Goal: Download file/media

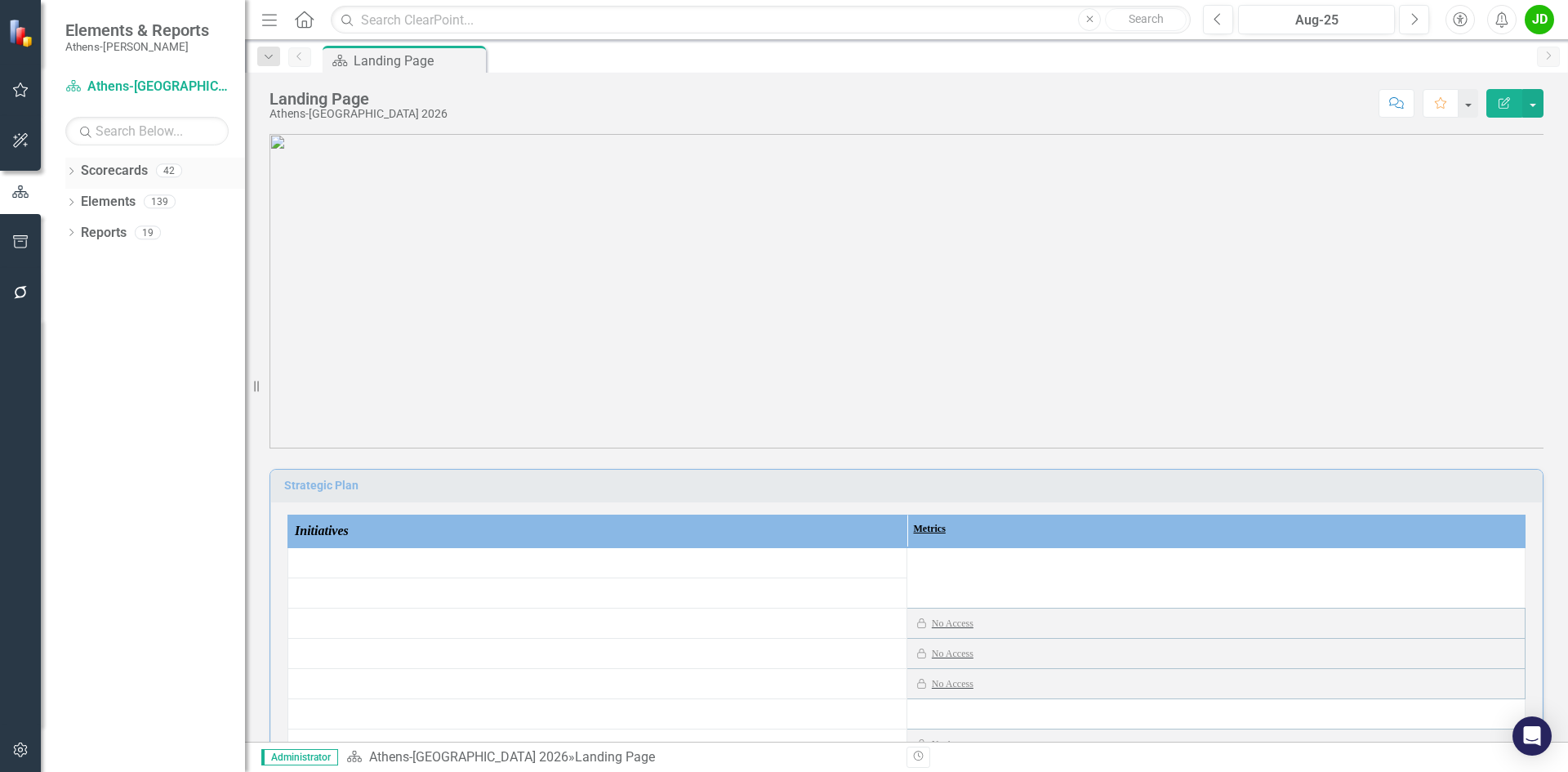
click at [72, 171] on icon "Dropdown" at bounding box center [71, 172] width 11 height 9
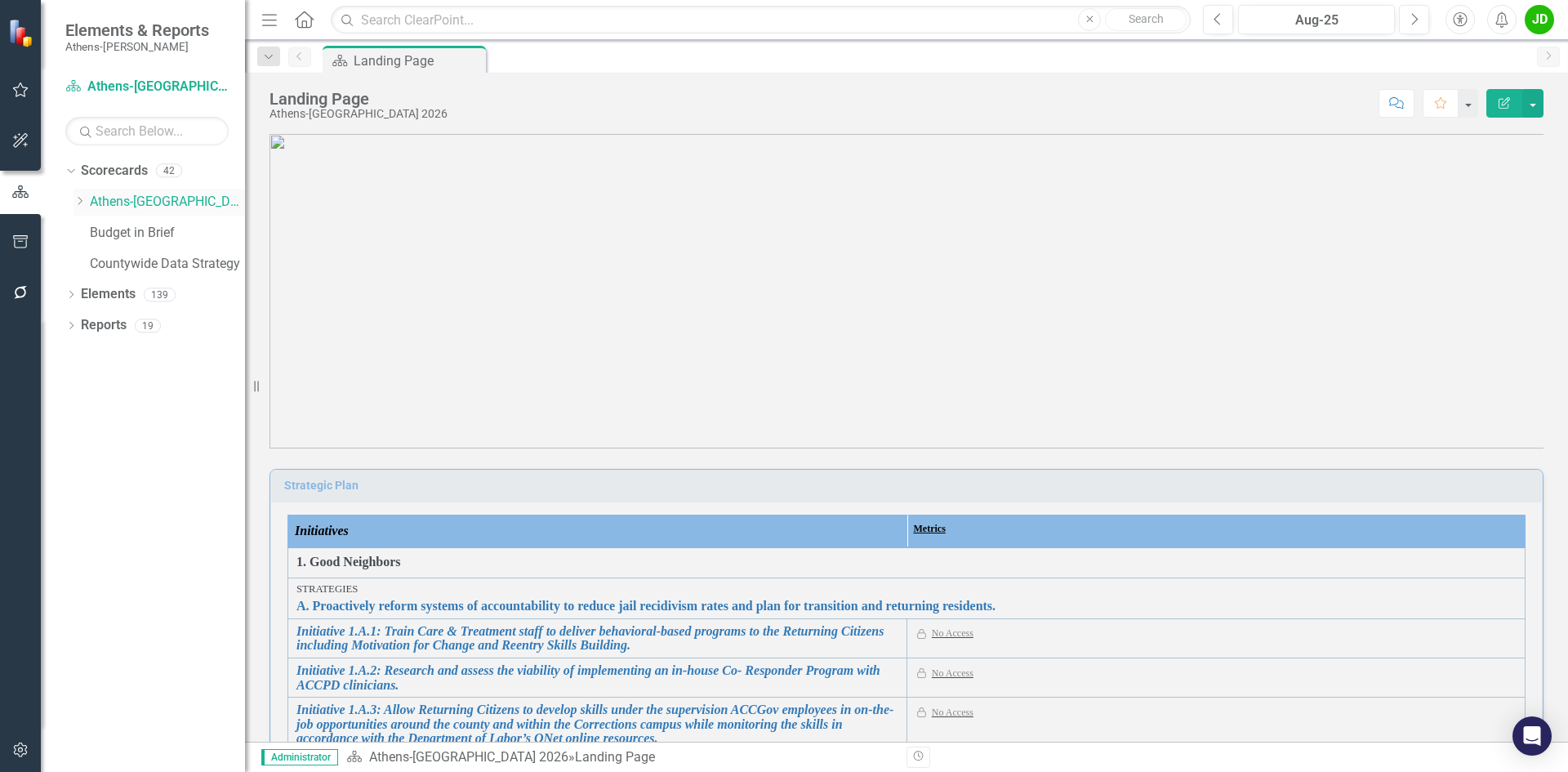
click at [84, 201] on icon "Dropdown" at bounding box center [79, 201] width 12 height 10
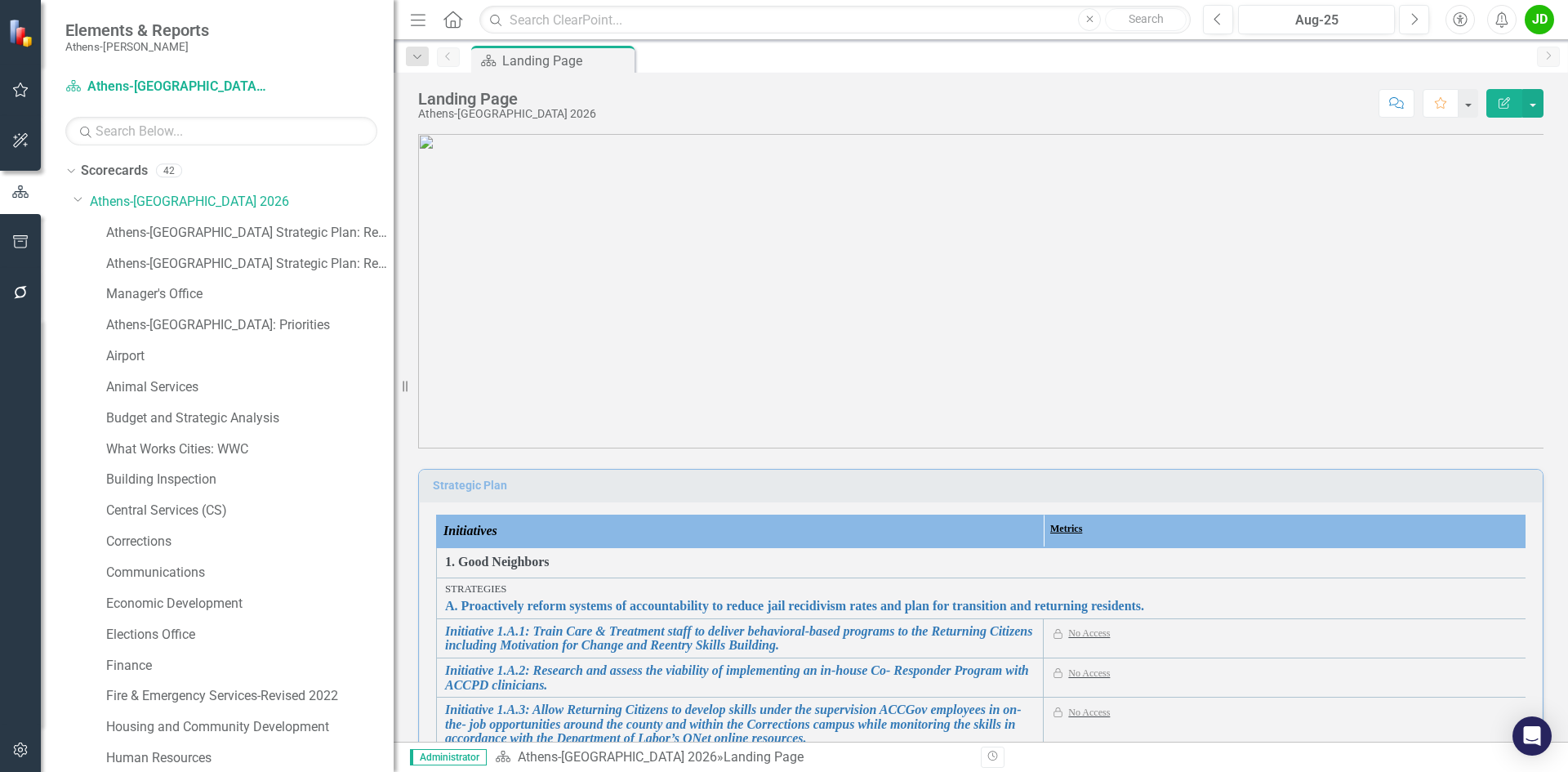
drag, startPoint x: 255, startPoint y: 392, endPoint x: 394, endPoint y: 396, distance: 139.1
click at [394, 396] on div "Resize" at bounding box center [400, 386] width 13 height 772
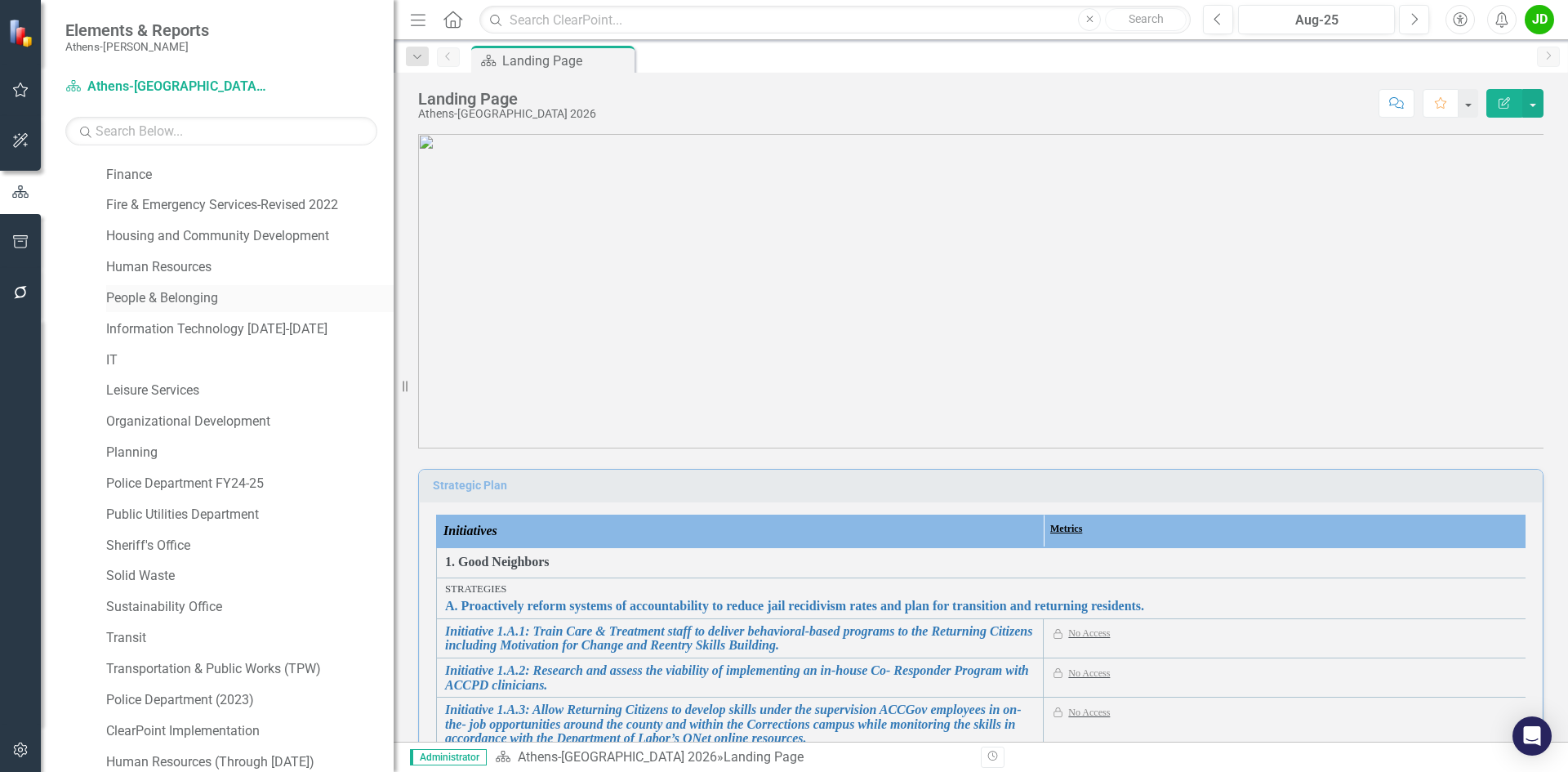
scroll to position [653, 0]
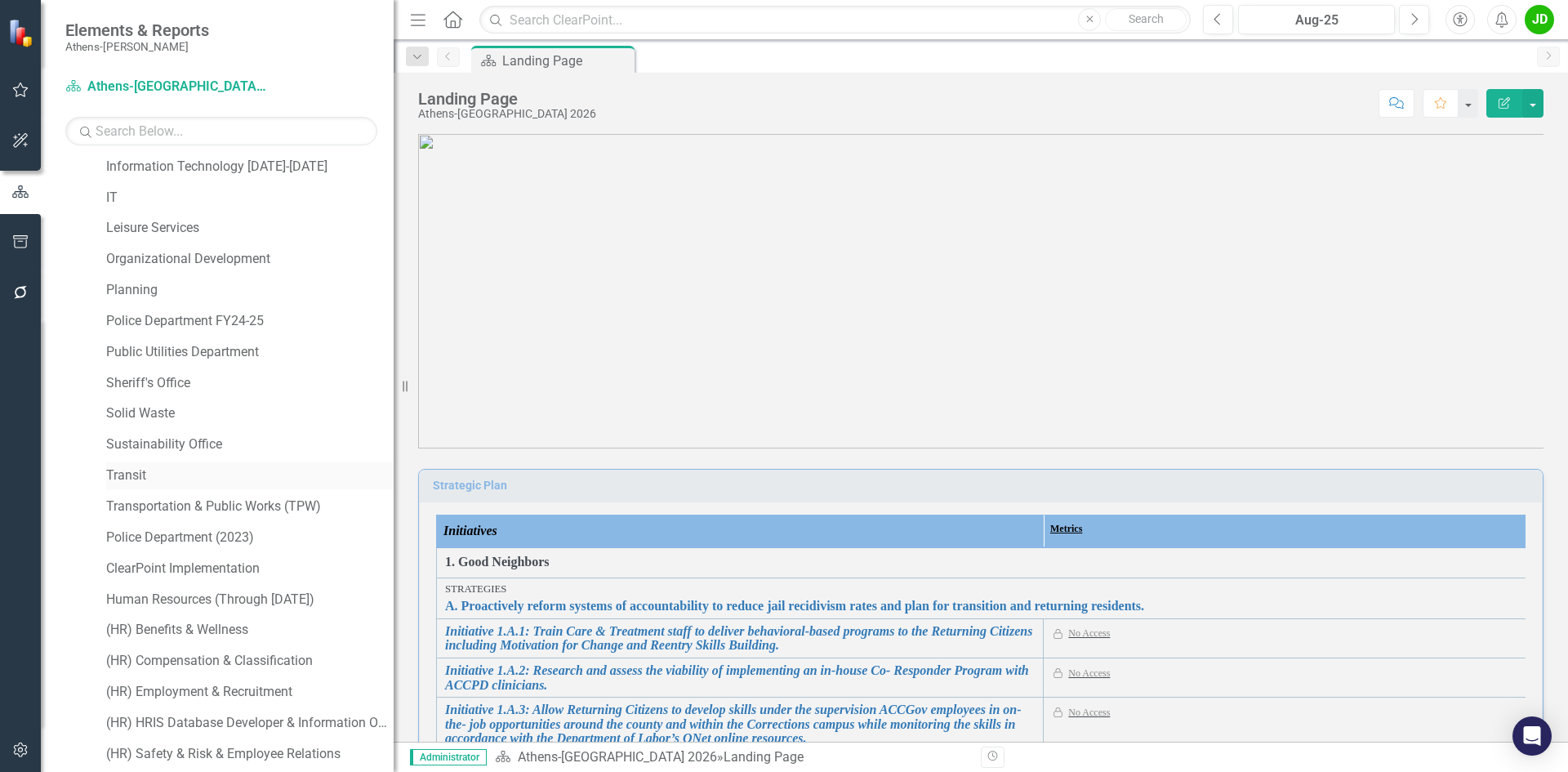
click at [136, 475] on link "Transit" at bounding box center [250, 476] width 288 height 19
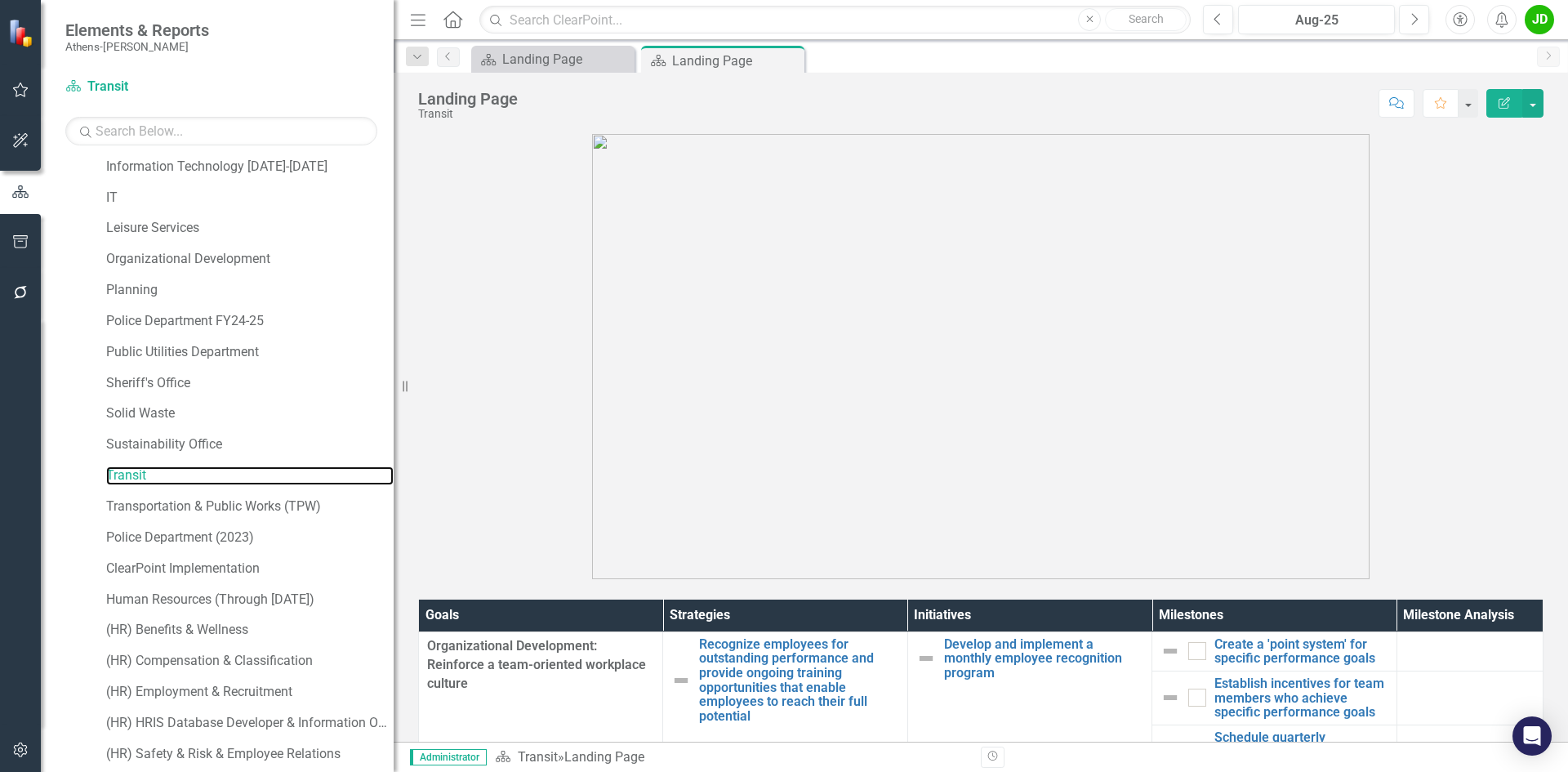
click at [402, 384] on icon "Resize" at bounding box center [408, 386] width 16 height 13
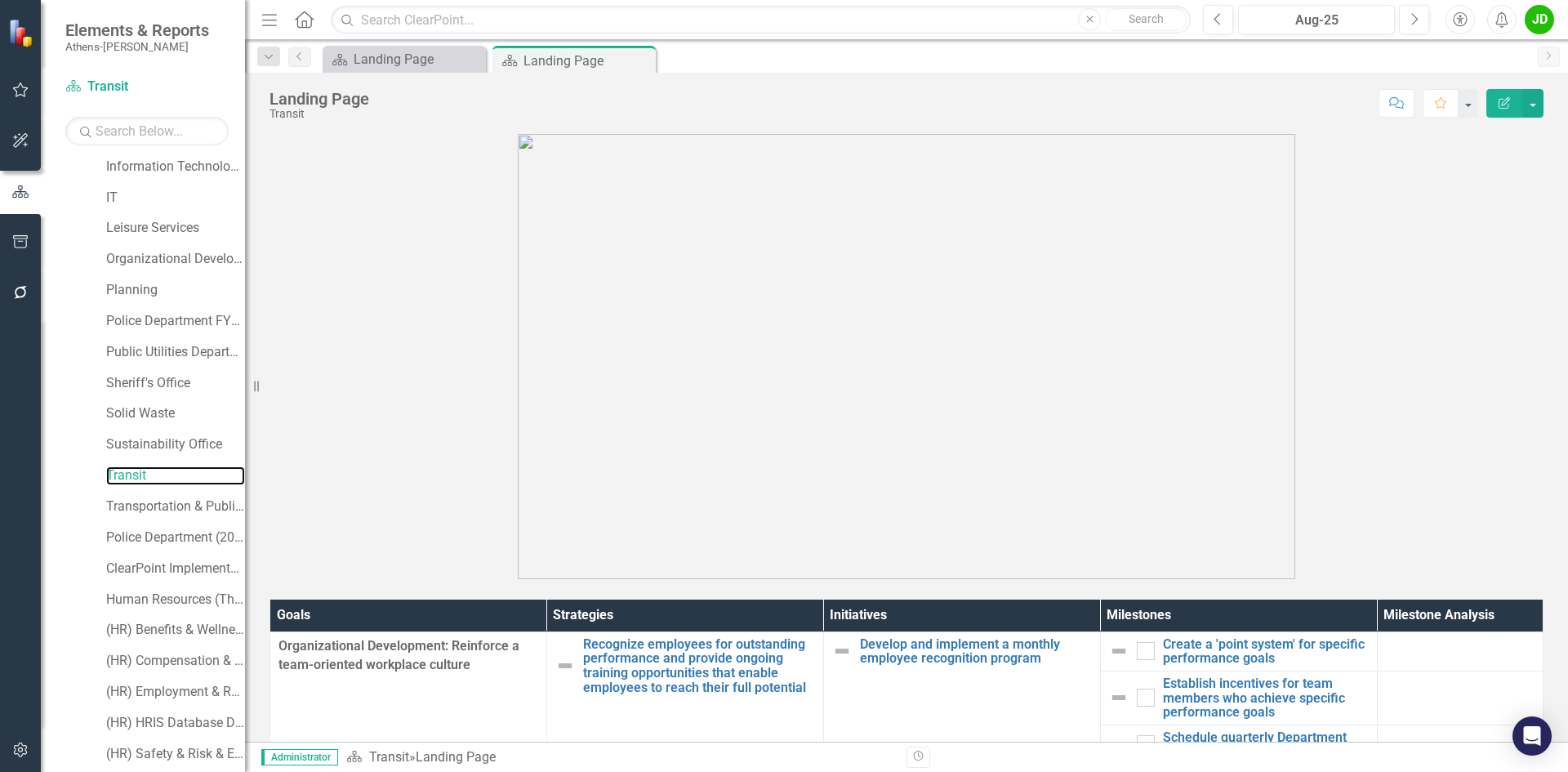
drag, startPoint x: 402, startPoint y: 384, endPoint x: 66, endPoint y: 390, distance: 336.1
click at [66, 390] on div "Elements & Reports [GEOGRAPHIC_DATA]-[PERSON_NAME] Scorecard Transit Search Dro…" at bounding box center [122, 386] width 245 height 772
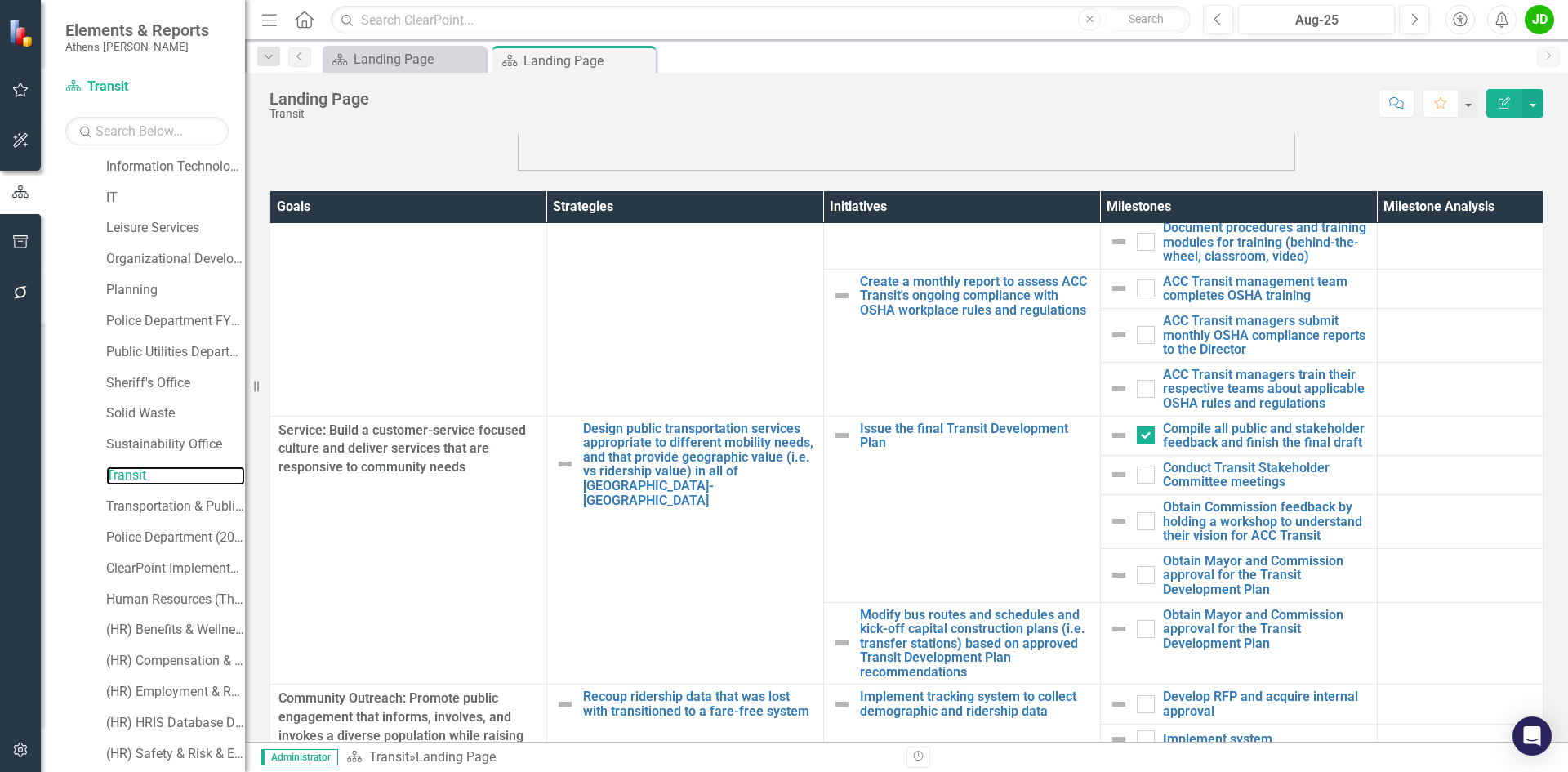
scroll to position [2053, 0]
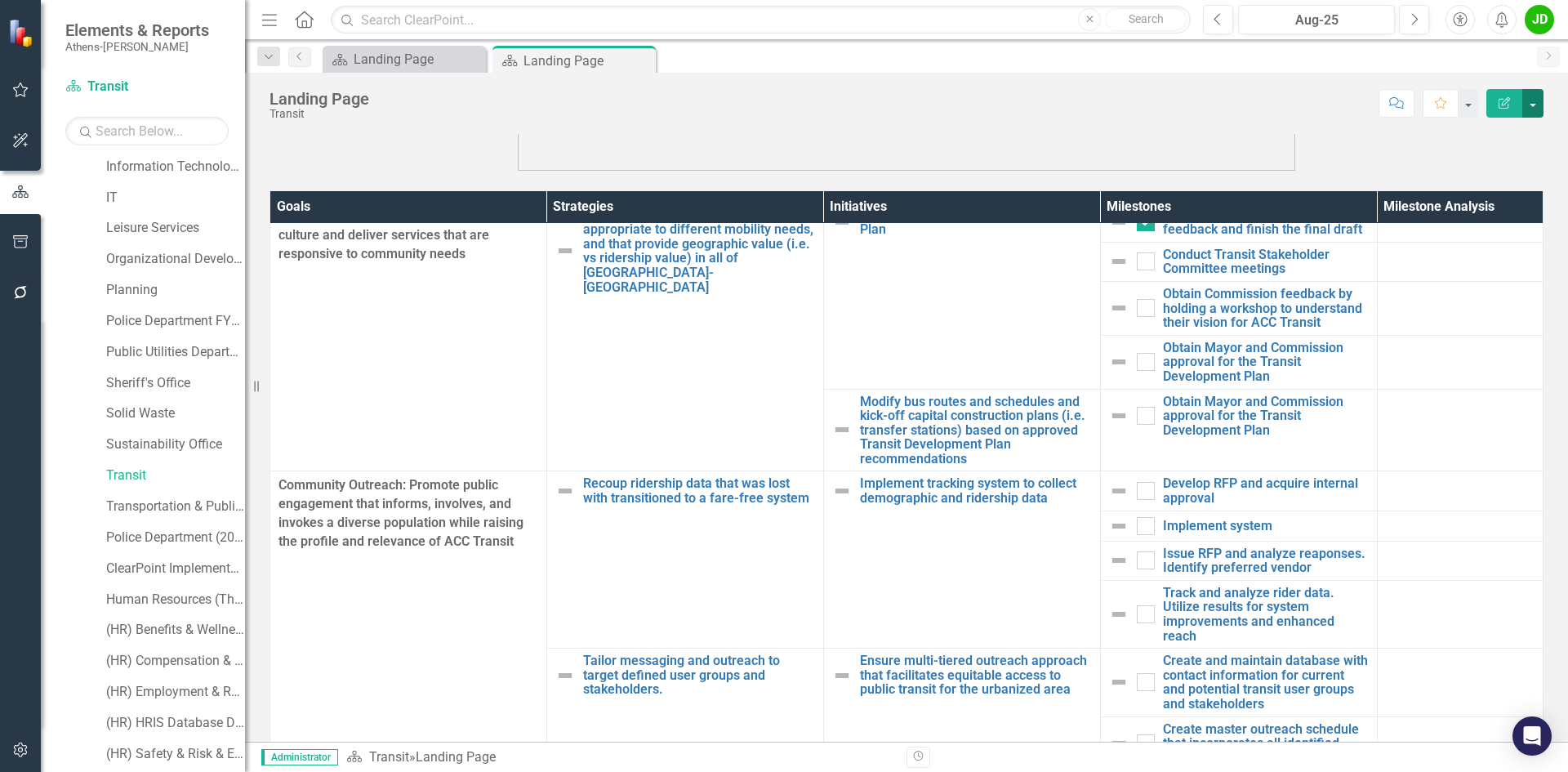
click at [1536, 105] on button "button" at bounding box center [1533, 103] width 21 height 29
click at [1478, 220] on link "PDF Export to PDF" at bounding box center [1476, 229] width 132 height 30
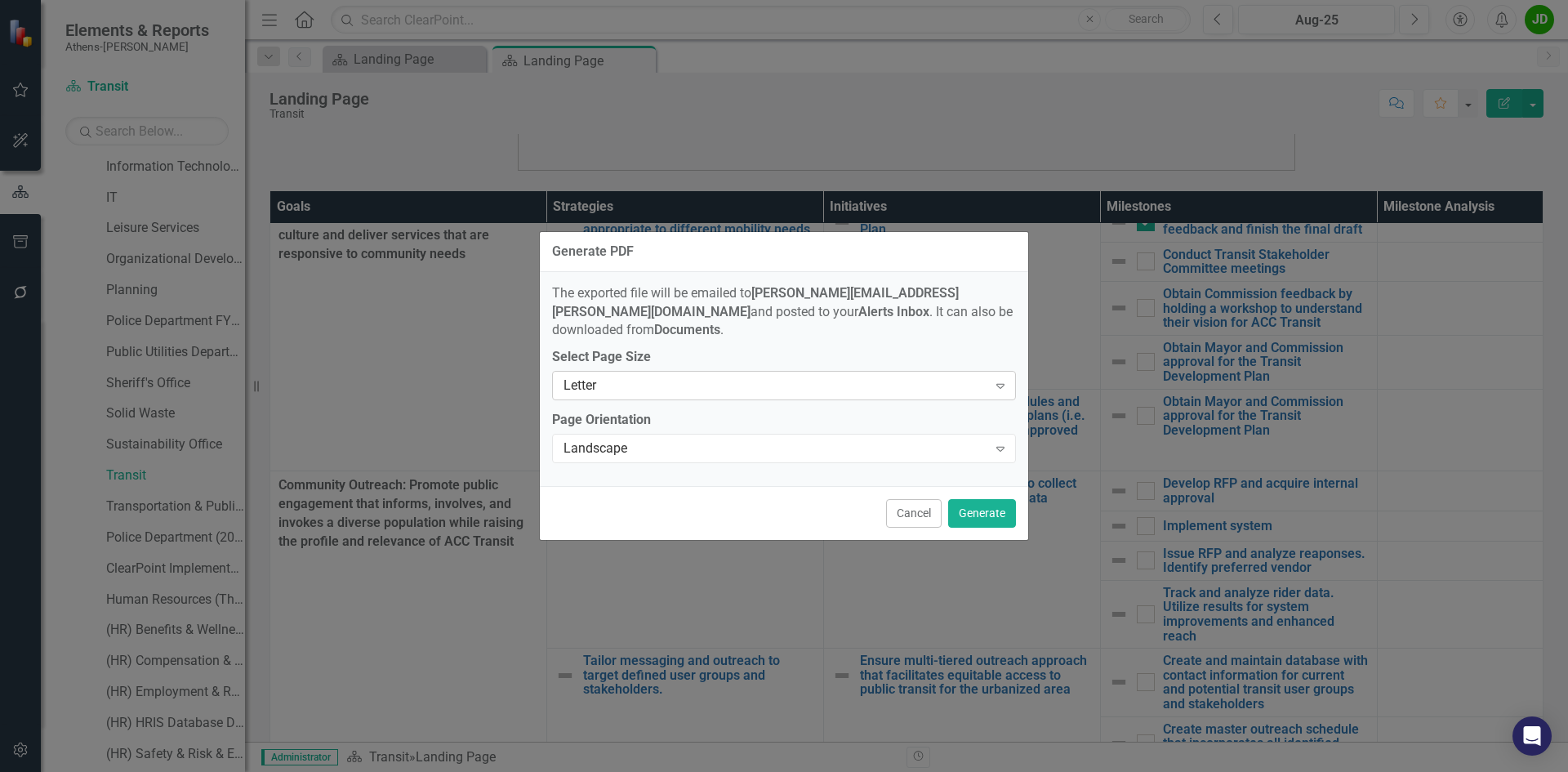
click at [994, 378] on icon "Expand" at bounding box center [1000, 385] width 16 height 13
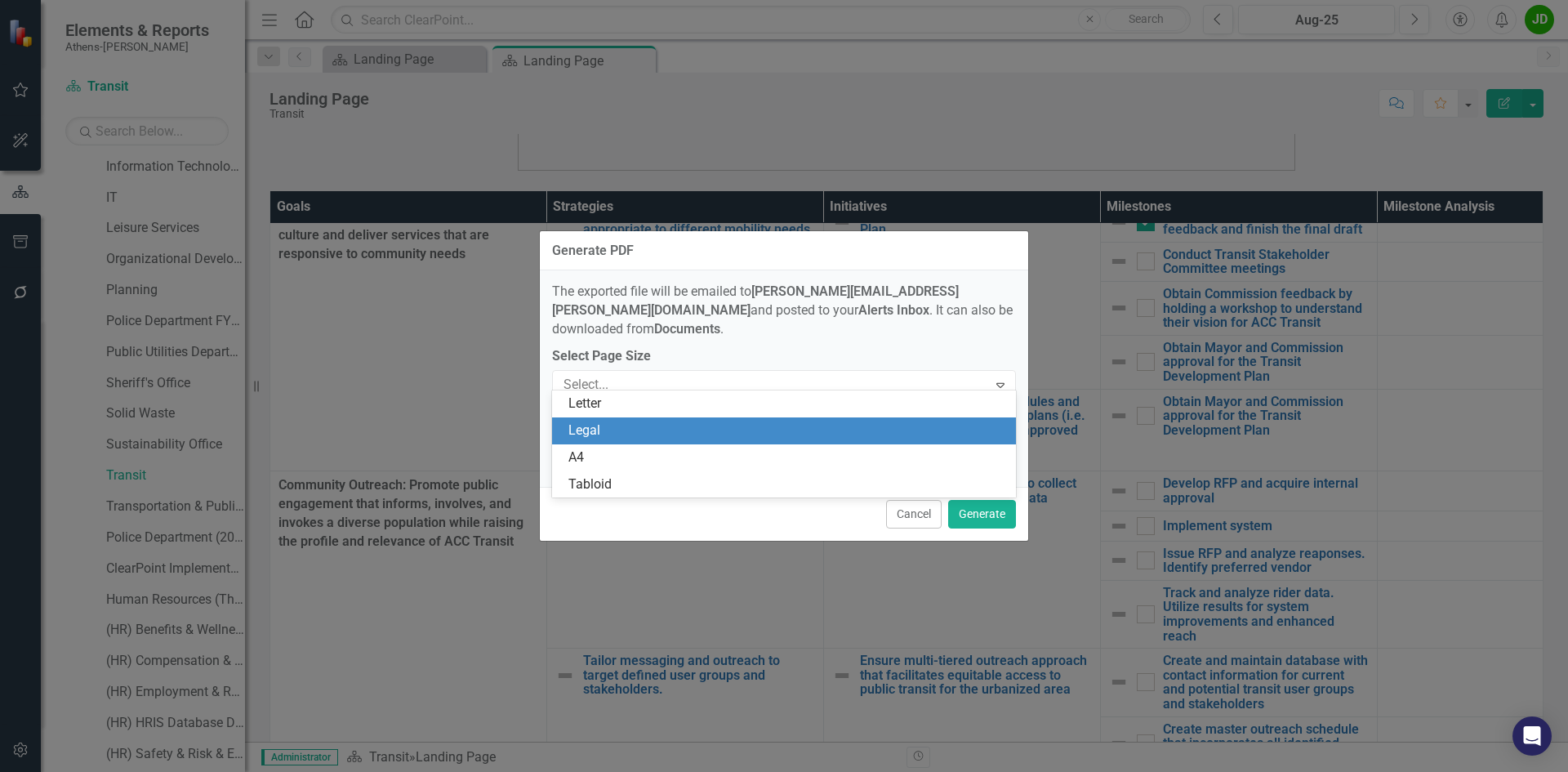
click at [841, 422] on div "Legal" at bounding box center [786, 431] width 438 height 19
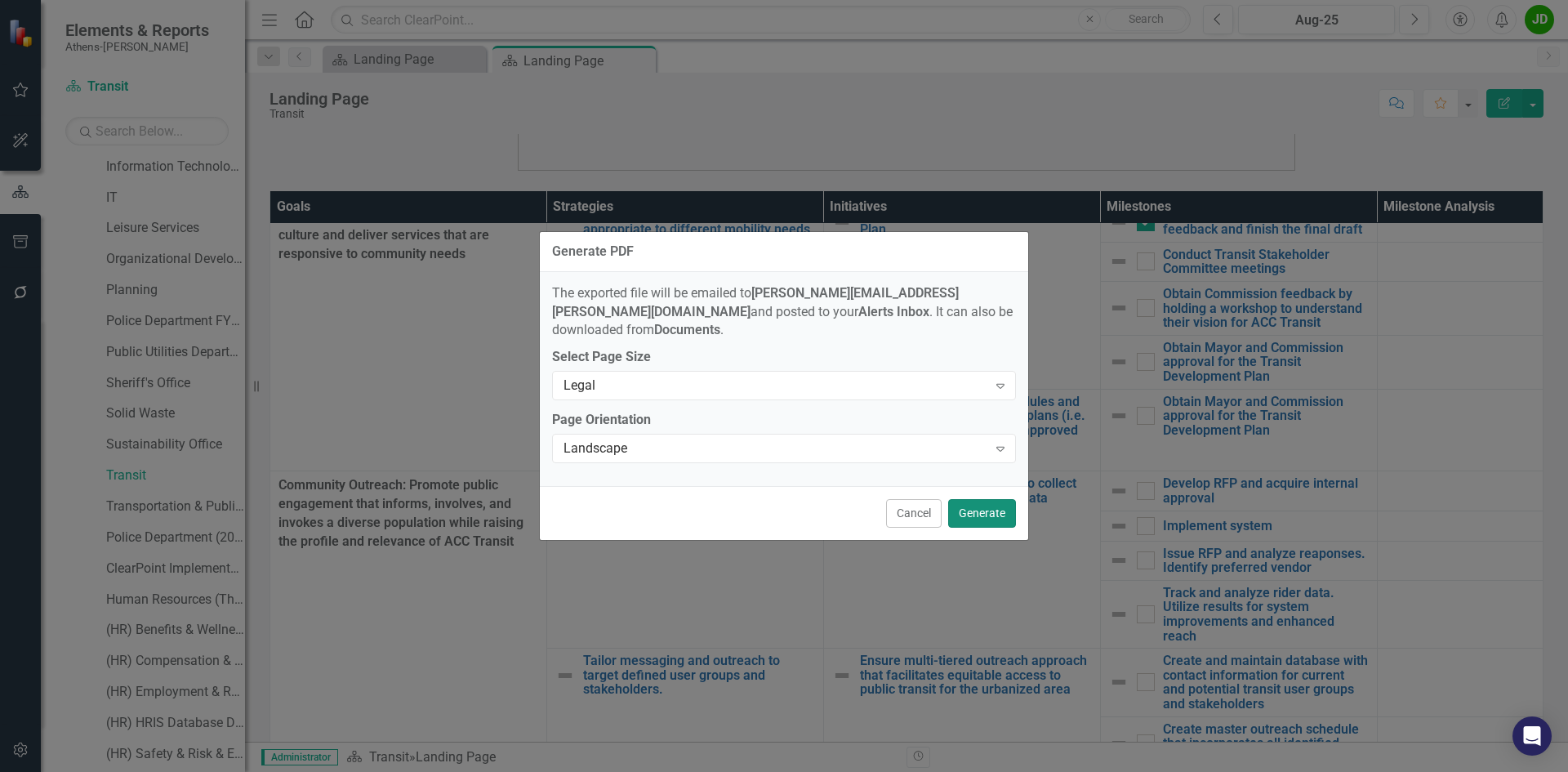
click at [985, 508] on button "Generate" at bounding box center [982, 513] width 68 height 29
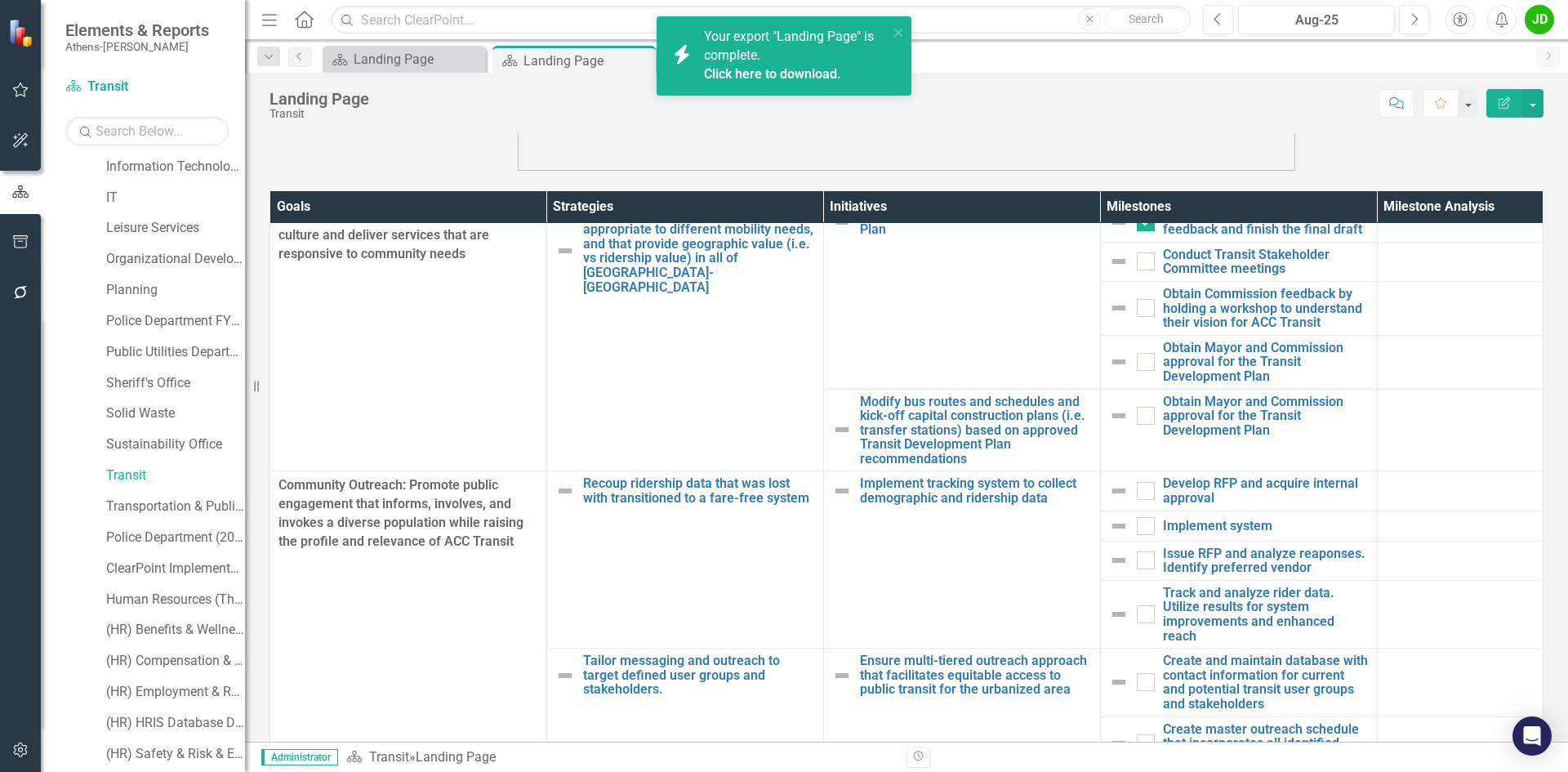
click at [808, 69] on link "Click here to download." at bounding box center [772, 73] width 137 height 15
